Goal: Check status: Check status

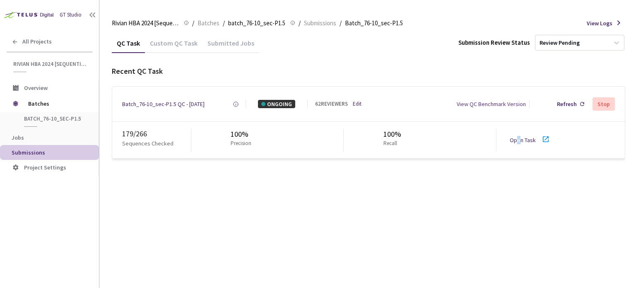
click at [517, 144] on div "Open Task" at bounding box center [525, 140] width 31 height 8
click at [144, 106] on div "Batch_76-10_sec-P1.5 QC - 11 Aug, 2025" at bounding box center [163, 104] width 82 height 8
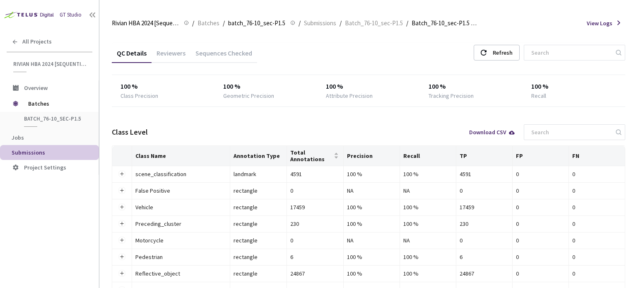
click at [175, 51] on div "Reviewers" at bounding box center [170, 56] width 39 height 14
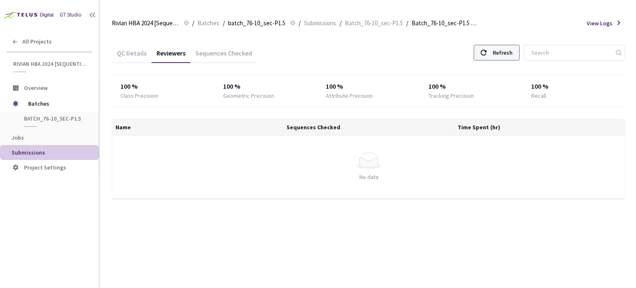
click at [512, 49] on div "Refresh" at bounding box center [503, 52] width 20 height 15
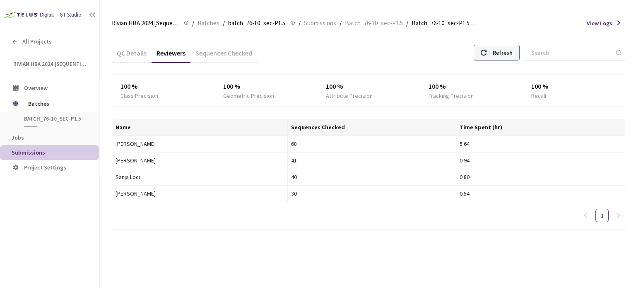
click at [486, 55] on icon at bounding box center [484, 53] width 6 height 6
click at [495, 54] on div "Refresh" at bounding box center [497, 53] width 46 height 16
click at [497, 51] on div "Refresh" at bounding box center [497, 53] width 46 height 16
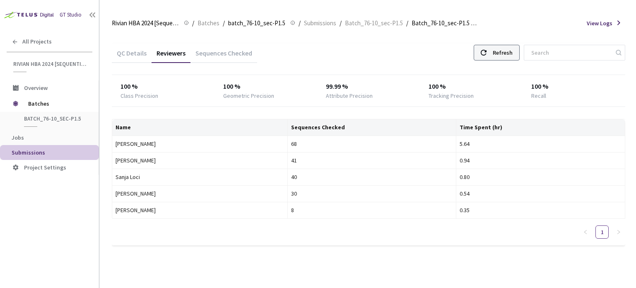
click at [497, 58] on div "Refresh" at bounding box center [497, 53] width 46 height 16
click at [498, 46] on div "Refresh" at bounding box center [497, 53] width 46 height 16
click at [502, 55] on div "Refresh" at bounding box center [503, 52] width 20 height 15
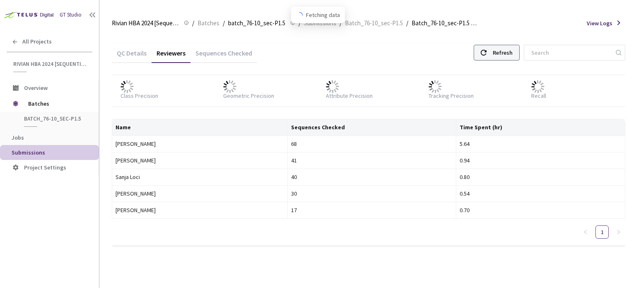
click at [502, 55] on div "Refresh" at bounding box center [503, 52] width 20 height 15
click at [495, 53] on div "Refresh" at bounding box center [497, 53] width 46 height 16
click at [496, 56] on div "Refresh" at bounding box center [497, 53] width 46 height 16
click at [507, 56] on div "Refresh" at bounding box center [503, 52] width 20 height 15
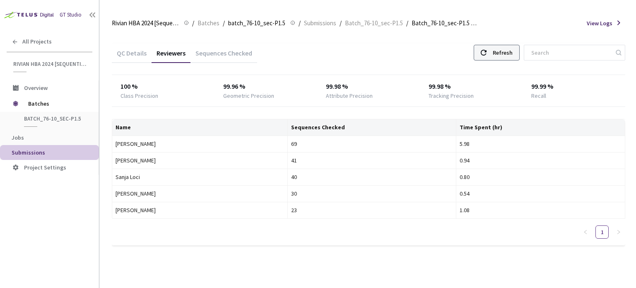
click at [505, 54] on div "Refresh" at bounding box center [503, 52] width 20 height 15
click at [507, 50] on div "Refresh" at bounding box center [503, 52] width 20 height 15
click at [504, 51] on div "Refresh" at bounding box center [503, 52] width 20 height 15
click at [509, 53] on div "Refresh" at bounding box center [503, 52] width 20 height 15
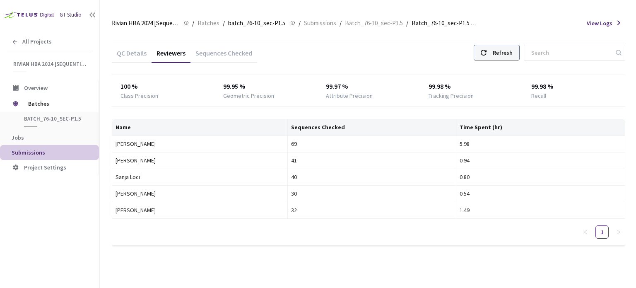
click at [509, 53] on div "Refresh" at bounding box center [503, 52] width 20 height 15
click at [502, 50] on div "Refresh" at bounding box center [503, 52] width 20 height 15
click at [505, 55] on div "Refresh" at bounding box center [503, 52] width 20 height 15
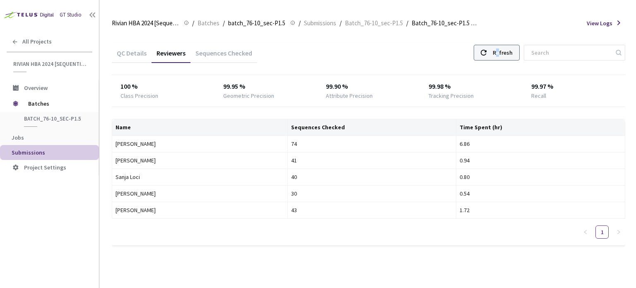
click at [500, 51] on div "Refresh" at bounding box center [497, 53] width 46 height 16
click at [486, 54] on use at bounding box center [484, 53] width 6 height 6
click at [497, 58] on div "Refresh" at bounding box center [497, 53] width 46 height 16
click at [498, 58] on div "Refresh" at bounding box center [497, 53] width 46 height 16
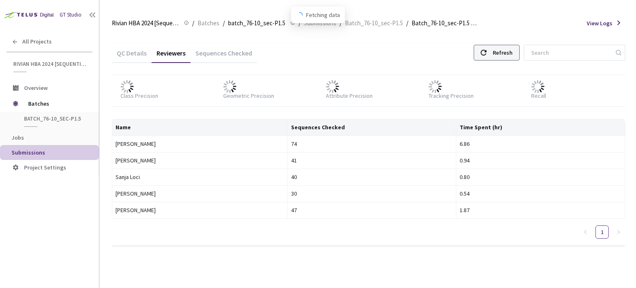
click at [498, 58] on div "Refresh" at bounding box center [497, 53] width 46 height 16
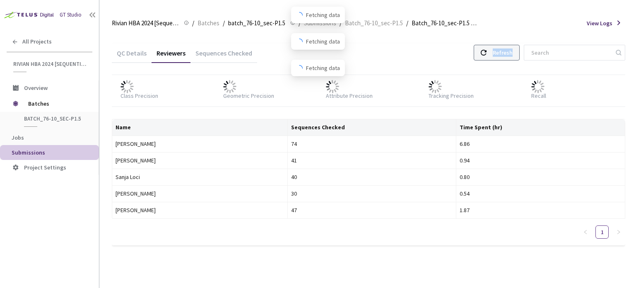
click at [498, 58] on div "Refresh" at bounding box center [497, 53] width 46 height 16
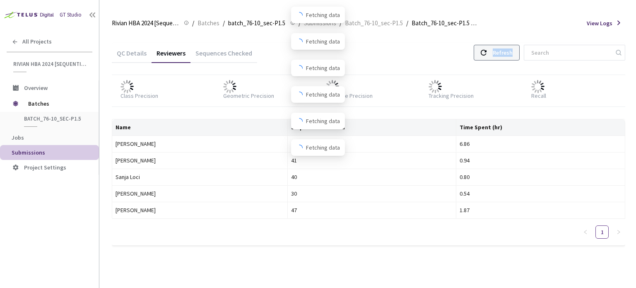
click at [498, 58] on div "Refresh" at bounding box center [497, 53] width 46 height 16
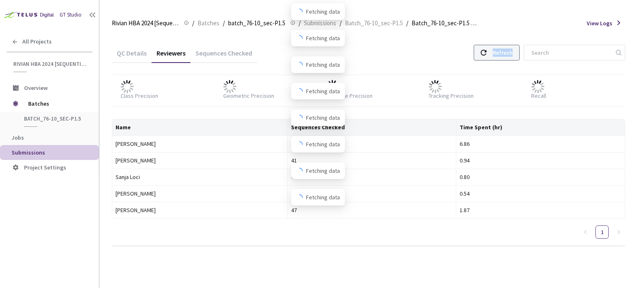
click at [498, 58] on div "Refresh" at bounding box center [497, 53] width 46 height 16
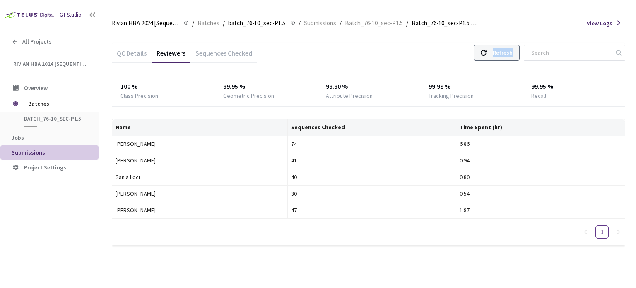
click at [498, 58] on div "Refresh" at bounding box center [497, 53] width 46 height 16
click at [505, 52] on div "Refresh" at bounding box center [503, 52] width 20 height 15
click at [506, 55] on div "Refresh" at bounding box center [503, 52] width 20 height 15
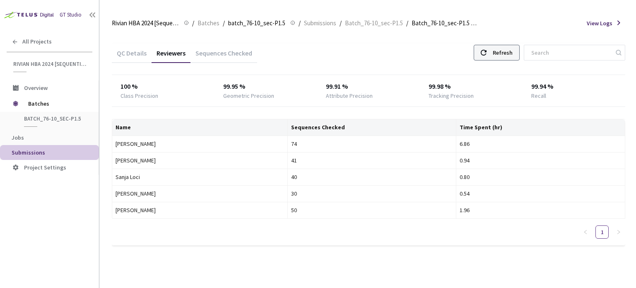
click at [512, 53] on div "Refresh" at bounding box center [503, 52] width 20 height 15
click at [495, 49] on div "Refresh" at bounding box center [497, 53] width 46 height 16
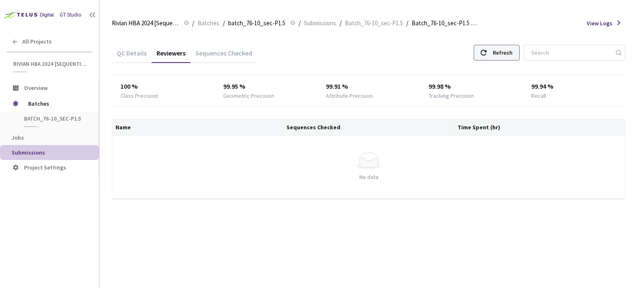
click at [509, 53] on div "Refresh" at bounding box center [503, 52] width 20 height 15
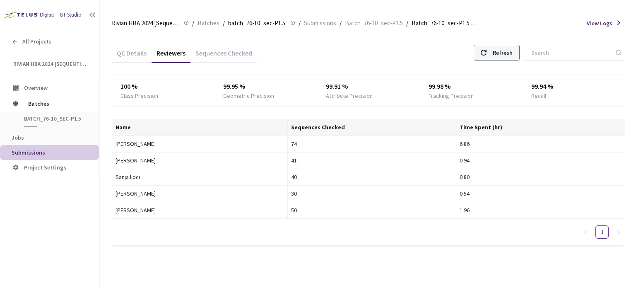
click at [505, 58] on div "Refresh" at bounding box center [503, 52] width 20 height 15
